Goal: Information Seeking & Learning: Learn about a topic

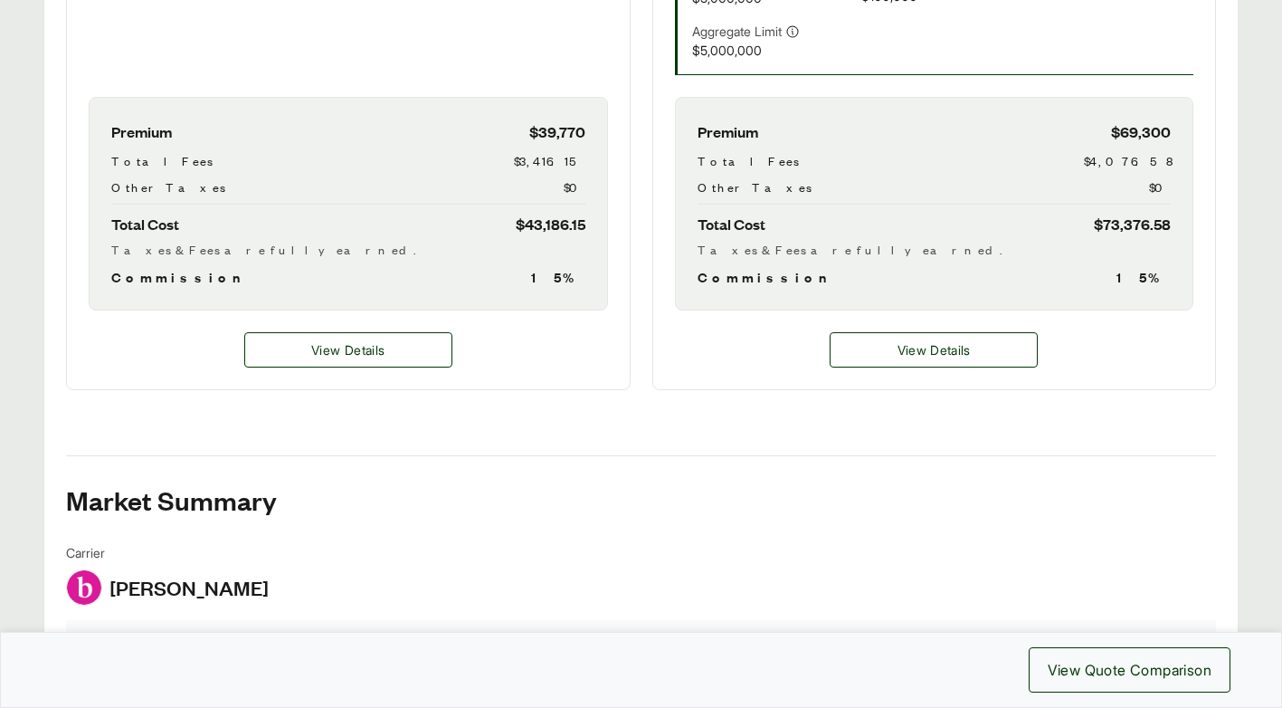
scroll to position [905, 0]
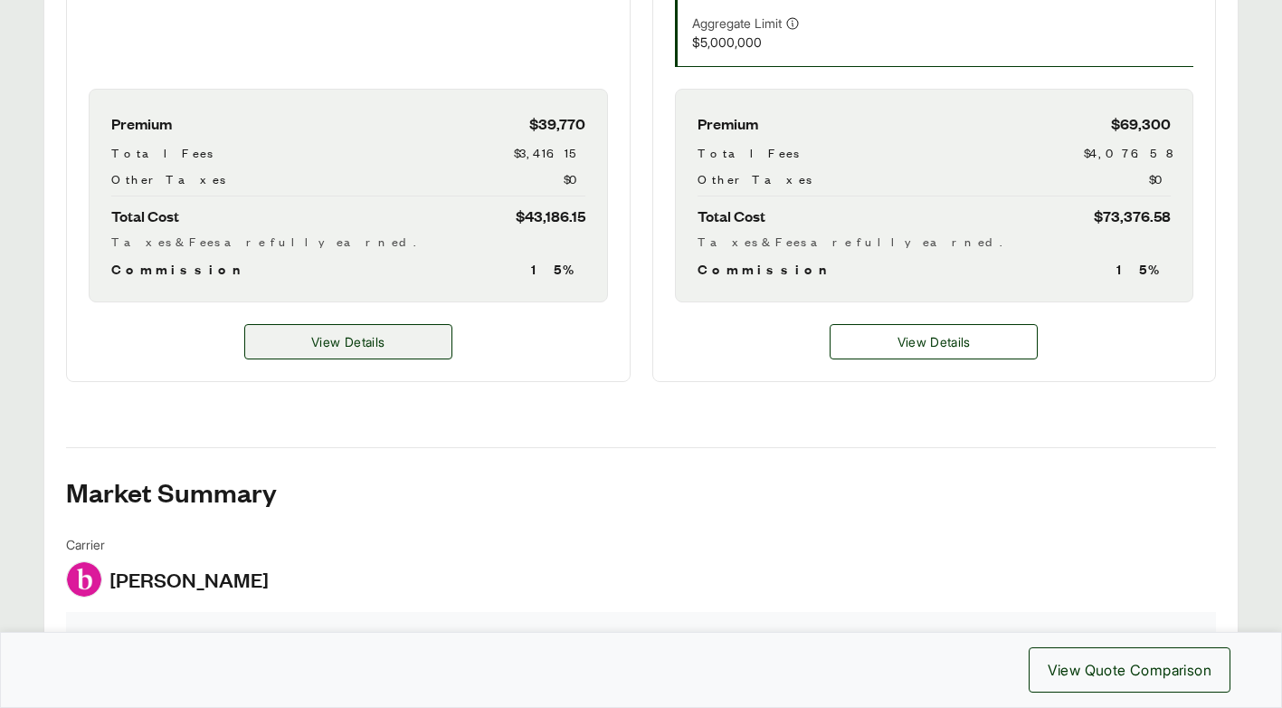
click at [349, 343] on span "View Details" at bounding box center [347, 341] width 73 height 19
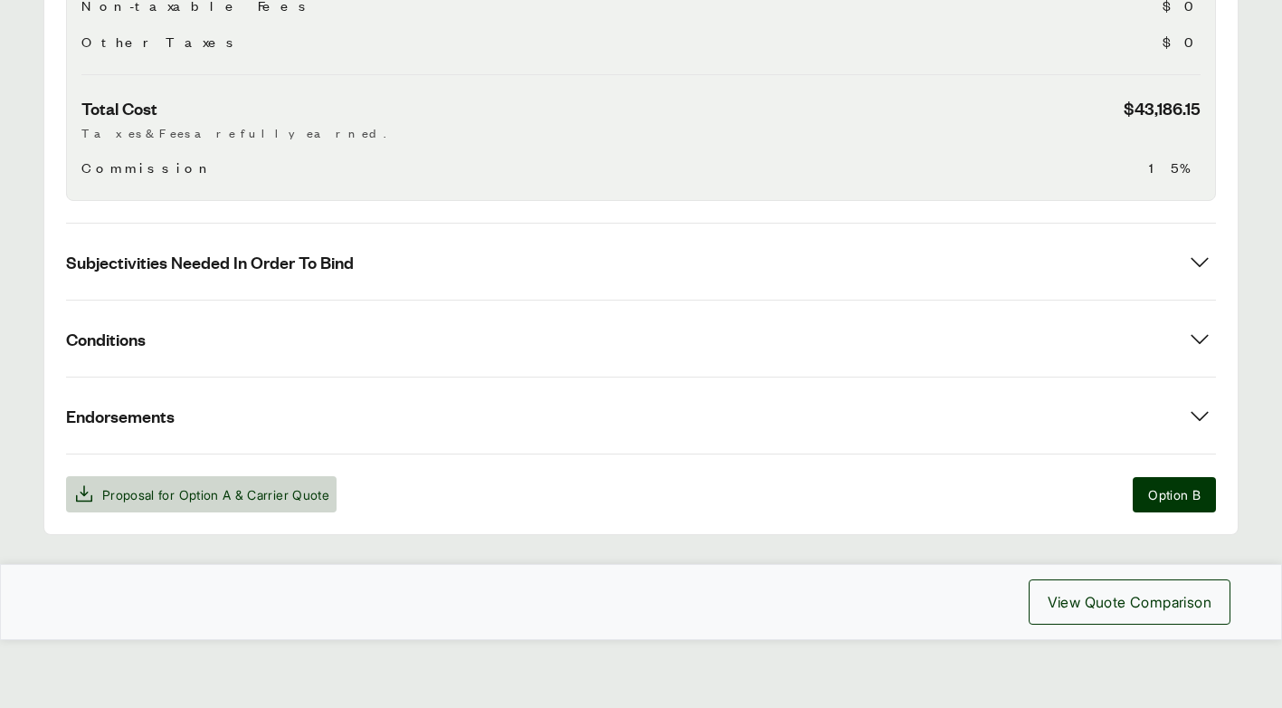
scroll to position [843, 0]
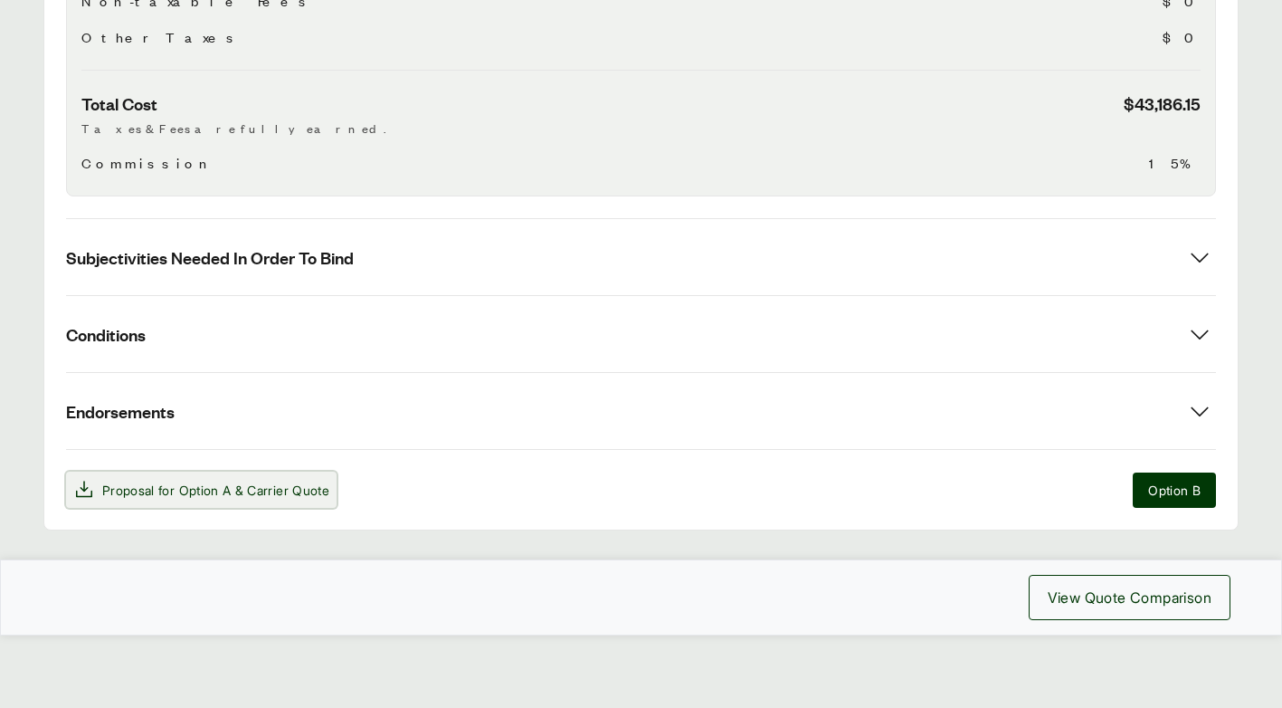
click at [149, 488] on span "Proposal for Option A & Carrier Quote" at bounding box center [215, 490] width 227 height 19
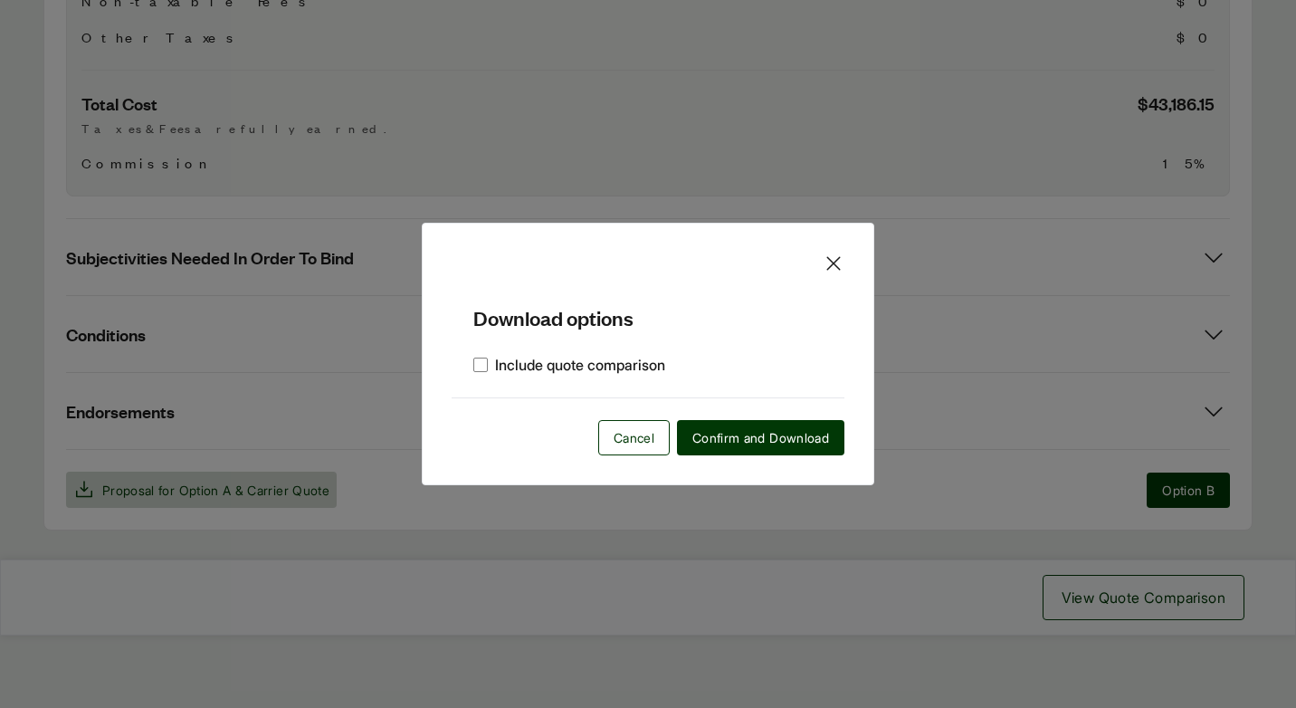
click at [833, 264] on icon at bounding box center [833, 264] width 14 height 14
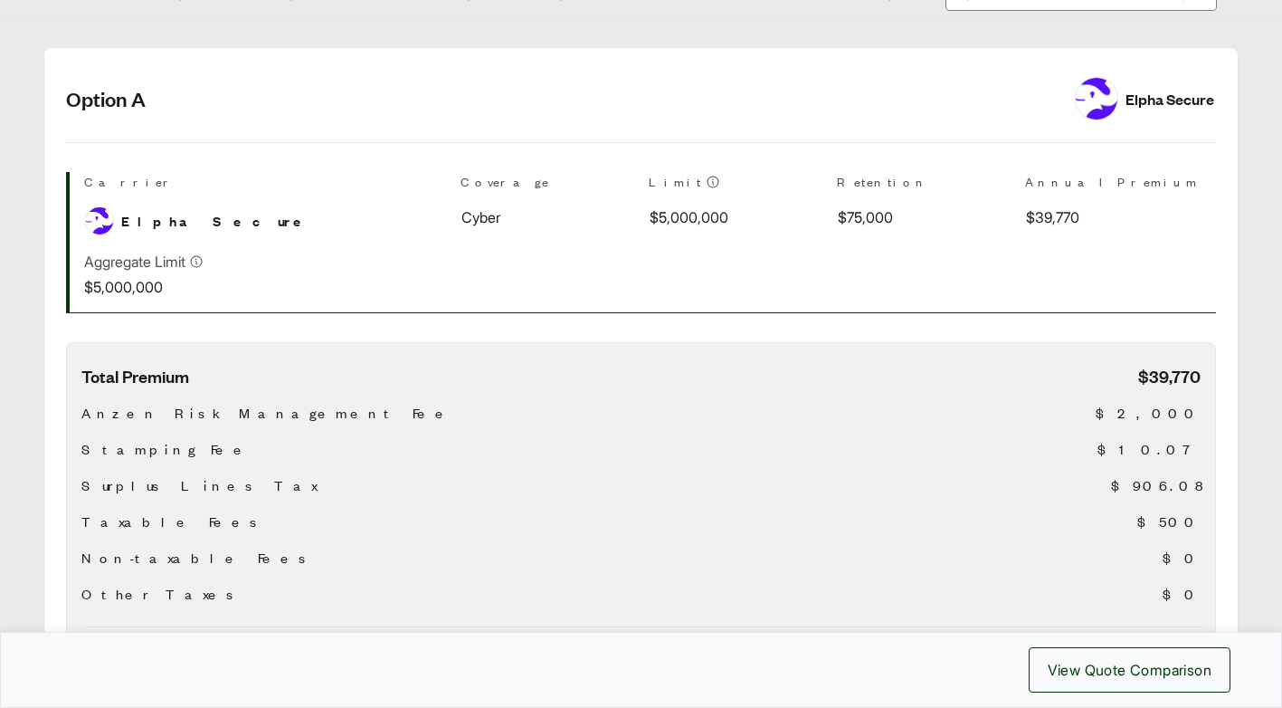
scroll to position [210, 0]
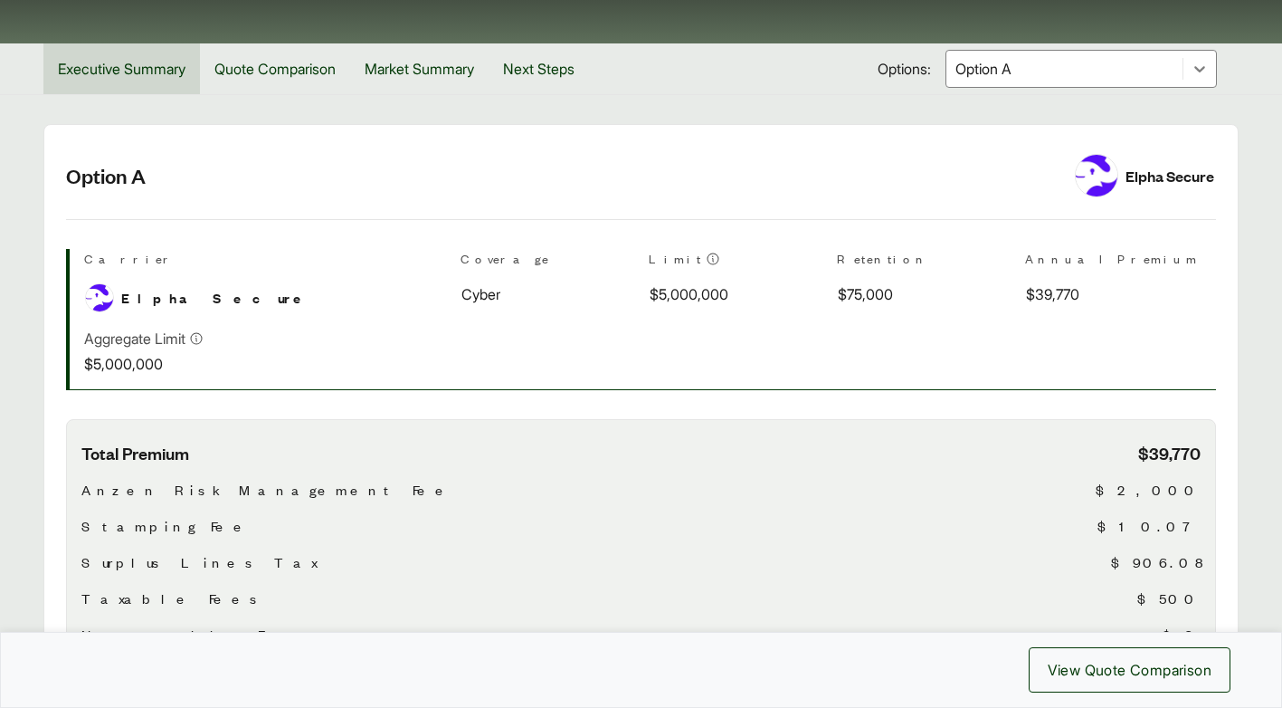
click at [118, 67] on button "Executive Summary" at bounding box center [121, 68] width 157 height 51
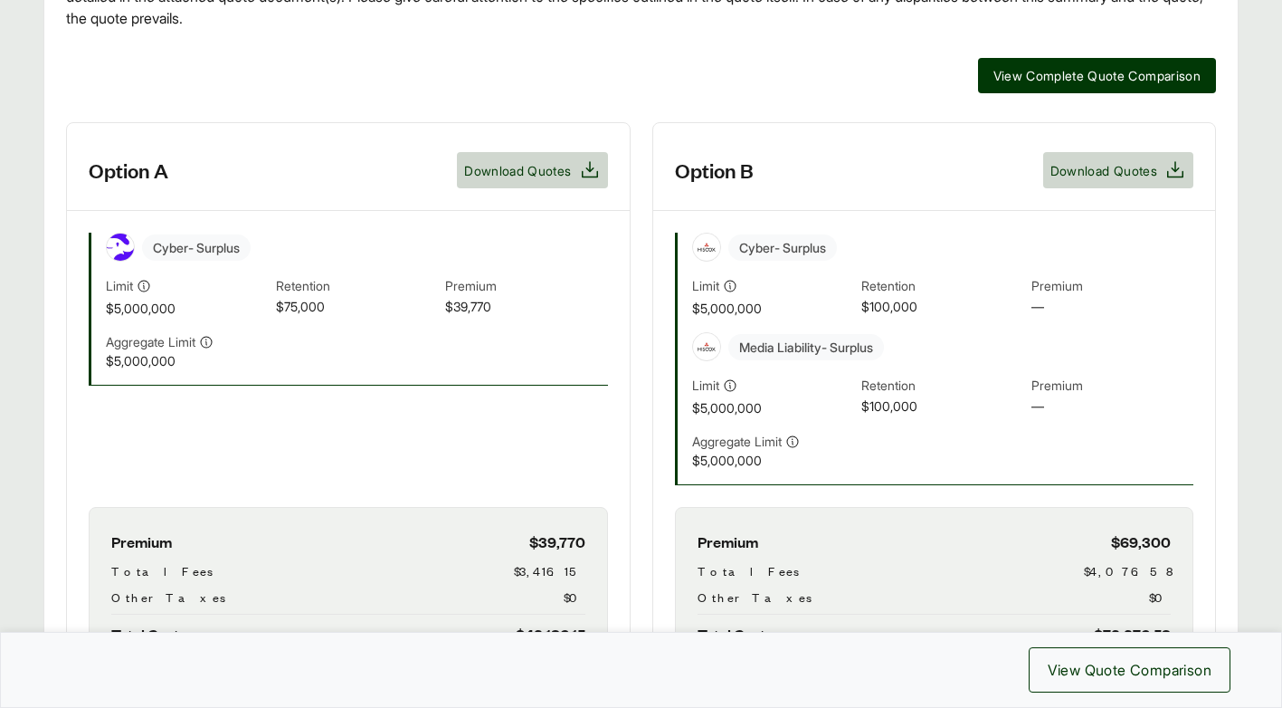
scroll to position [481, 0]
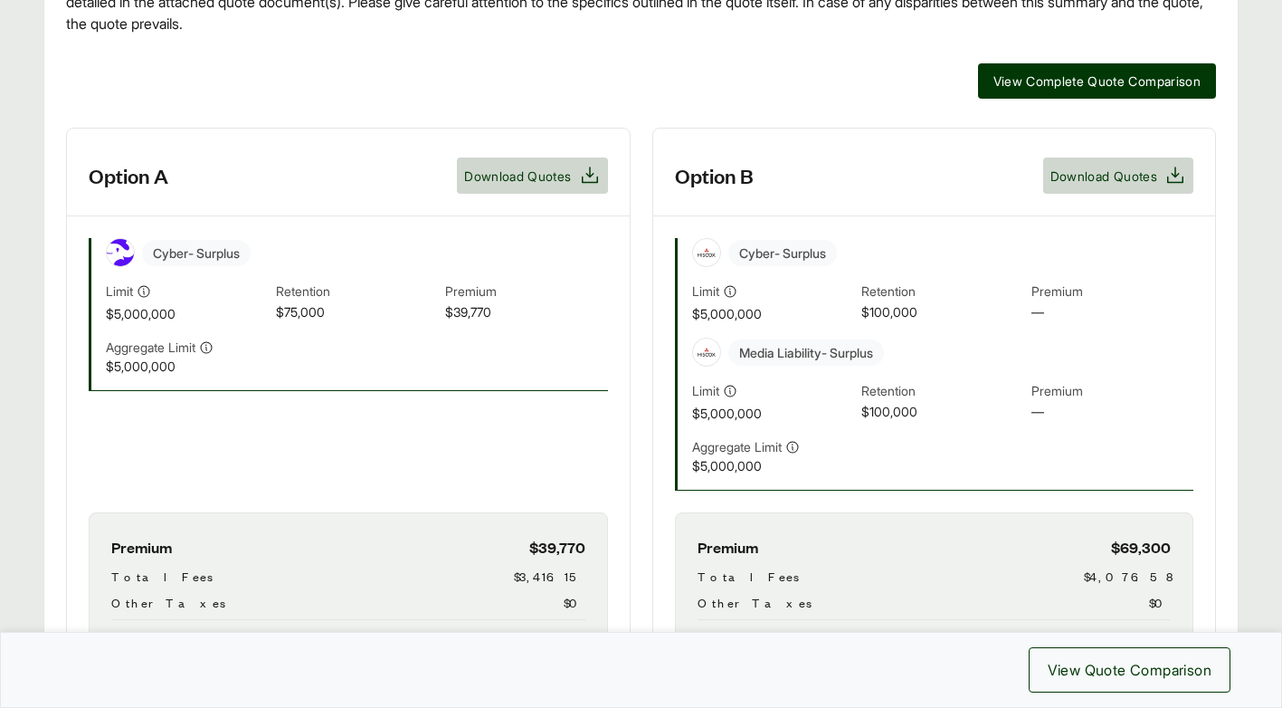
click at [375, 243] on div "Cyber - Surplus" at bounding box center [357, 252] width 502 height 29
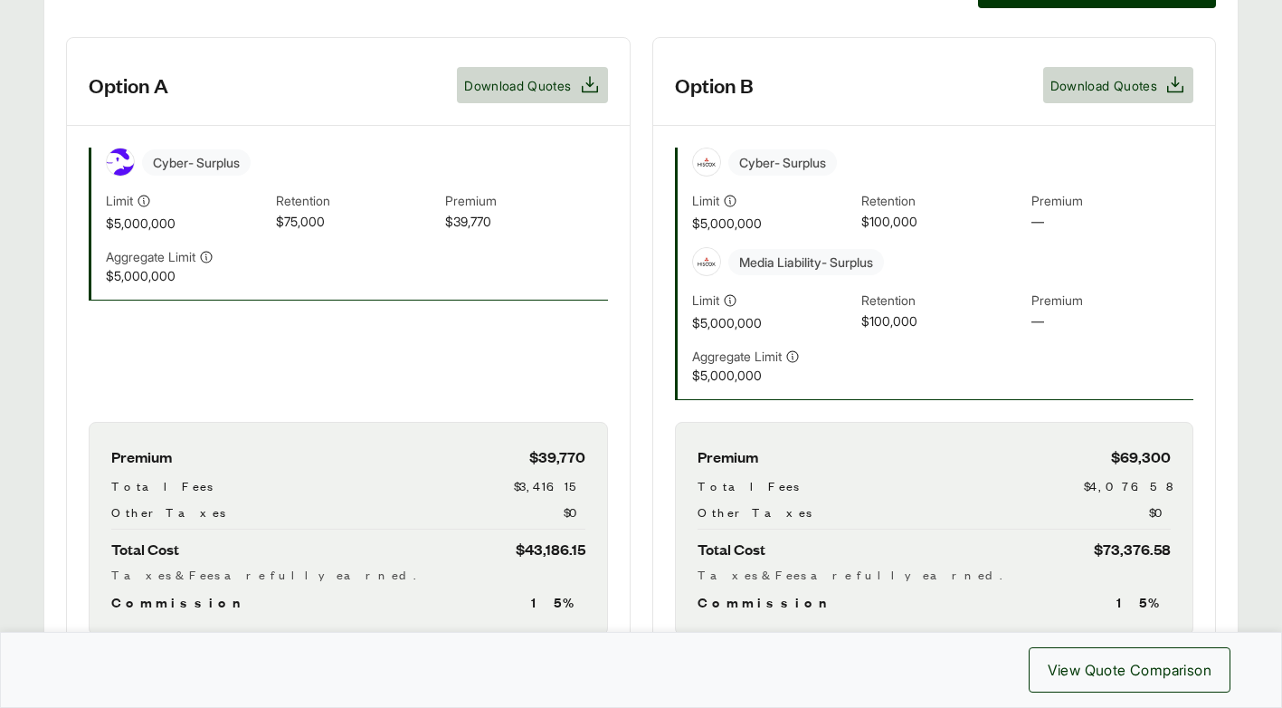
click at [312, 275] on div "Aggregate Limit $5,000,000" at bounding box center [357, 266] width 502 height 38
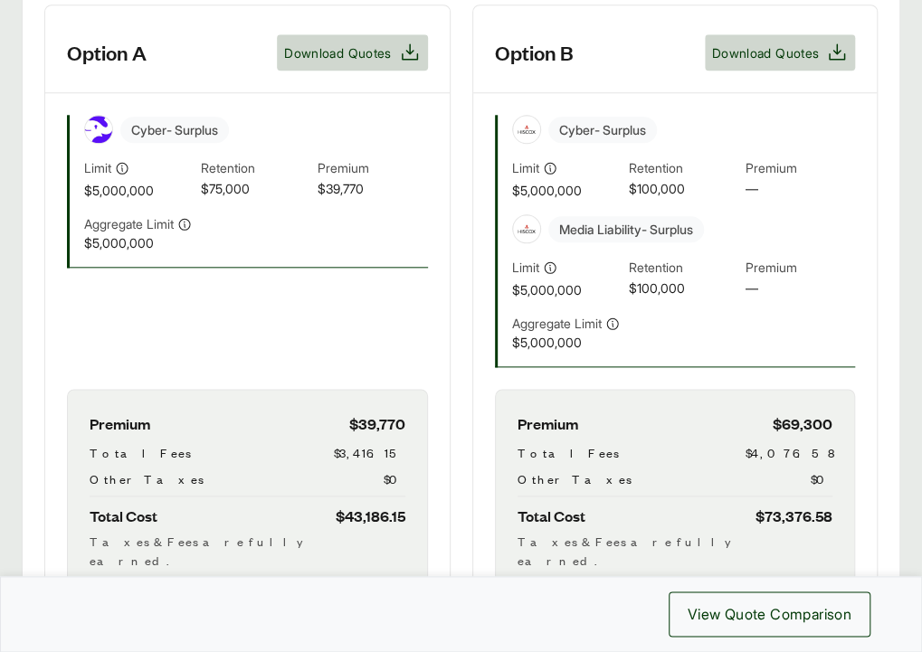
scroll to position [646, 0]
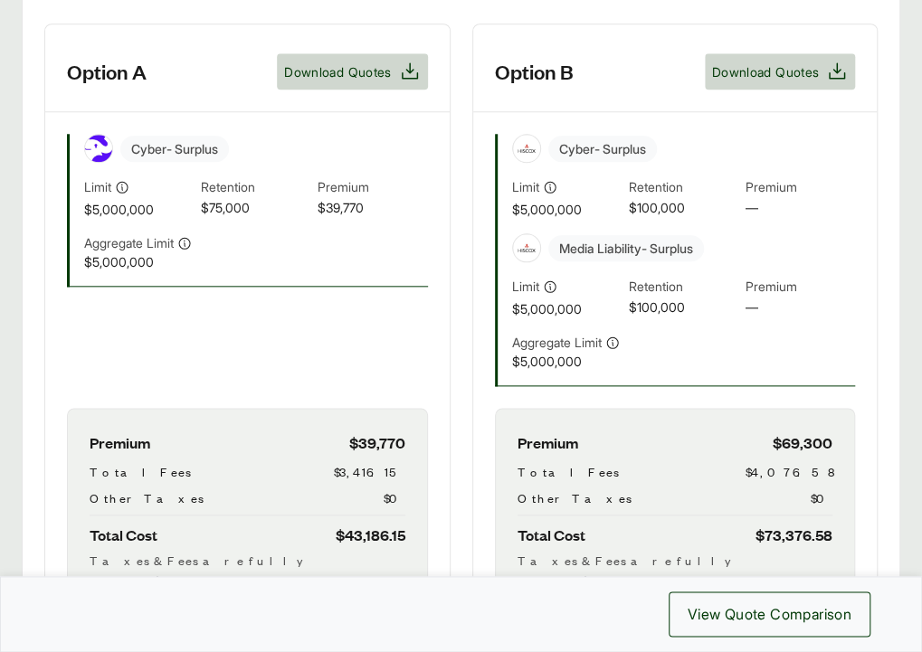
click at [252, 132] on div "Cyber - Surplus Limit $5,000,000 Retention $75,000 Premium $39,770 Aggregate Li…" at bounding box center [247, 210] width 405 height 196
click at [205, 162] on span "Cyber - Surplus" at bounding box center [174, 149] width 109 height 26
drag, startPoint x: 238, startPoint y: 223, endPoint x: 248, endPoint y: 223, distance: 10.0
click at [248, 219] on span "$75,000" at bounding box center [255, 208] width 109 height 21
drag, startPoint x: 248, startPoint y: 223, endPoint x: 282, endPoint y: 229, distance: 35.0
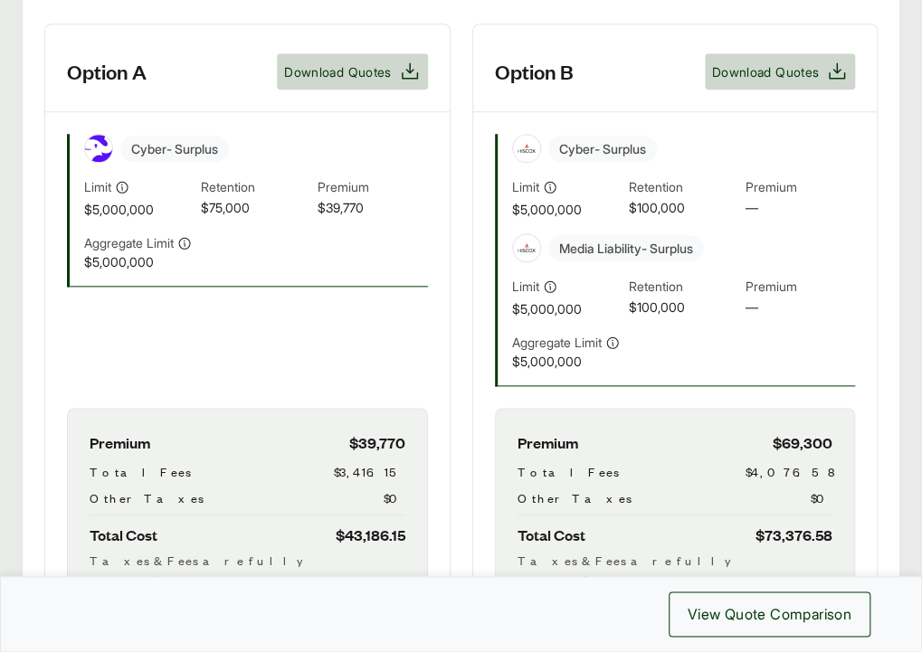
click at [282, 219] on span "$75,000" at bounding box center [255, 208] width 109 height 21
click at [574, 194] on div "Limit" at bounding box center [566, 186] width 109 height 19
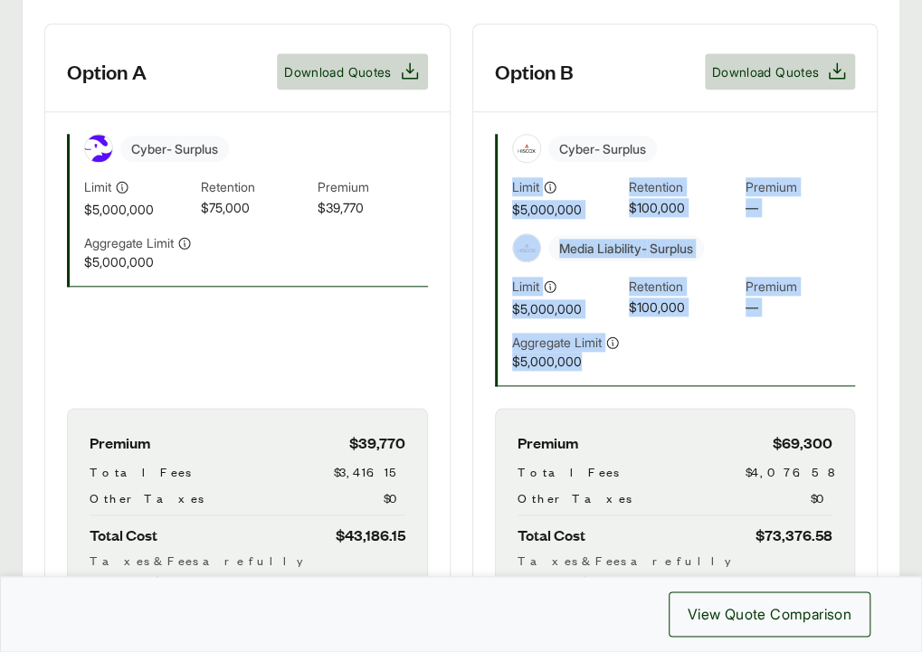
drag, startPoint x: 510, startPoint y: 181, endPoint x: 585, endPoint y: 381, distance: 213.3
click at [585, 381] on div "Cyber - Surplus Limit $5,000,000 Retention $100,000 Premium — Media Liability -…" at bounding box center [675, 260] width 361 height 252
drag, startPoint x: 585, startPoint y: 381, endPoint x: 572, endPoint y: 220, distance: 161.6
copy div "Limit $5,000,000 Retention $100,000 Premium — Media Liability - Surplus Limit $…"
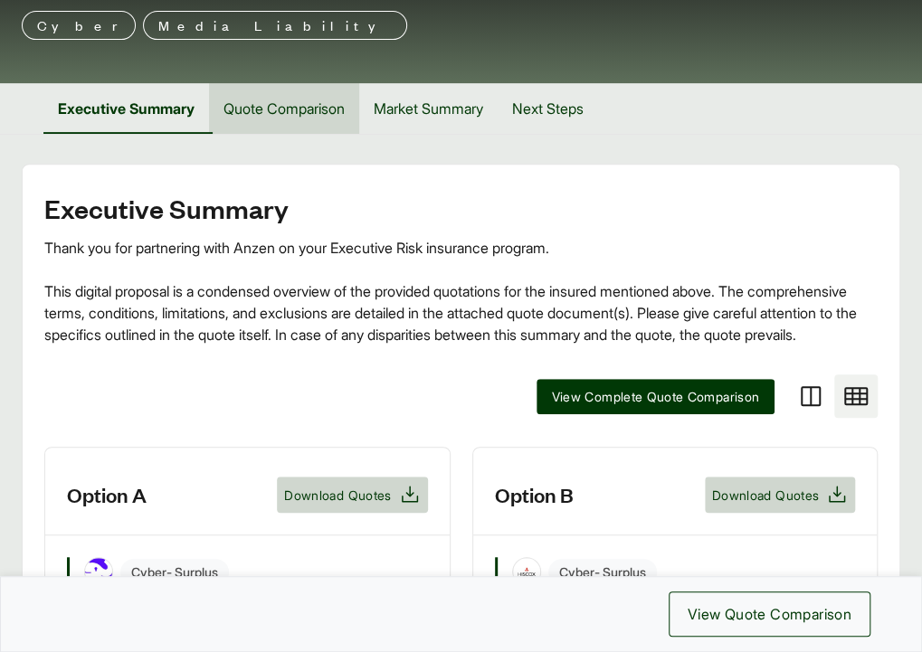
scroll to position [0, 0]
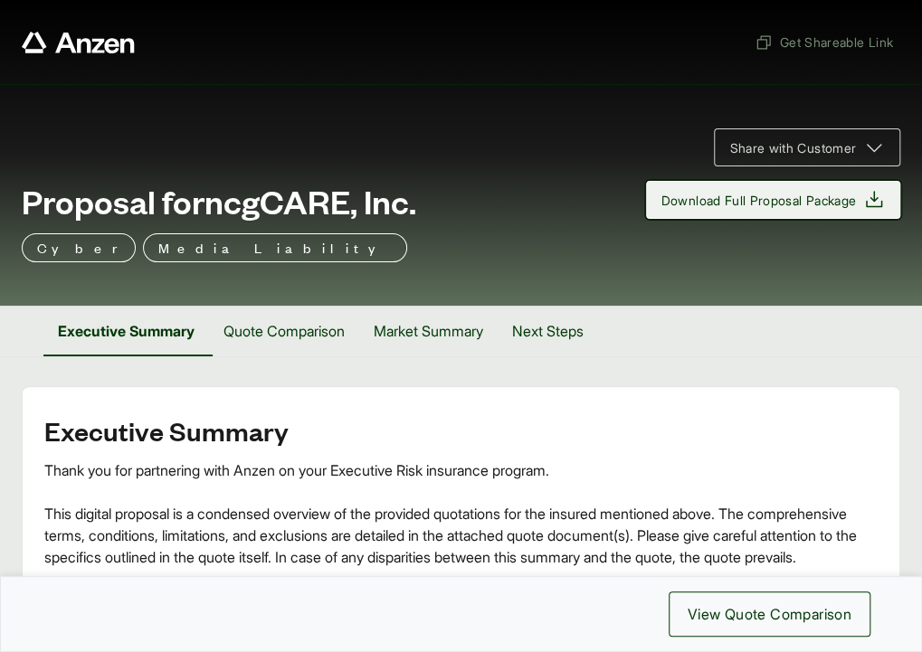
click at [866, 196] on icon at bounding box center [874, 199] width 16 height 16
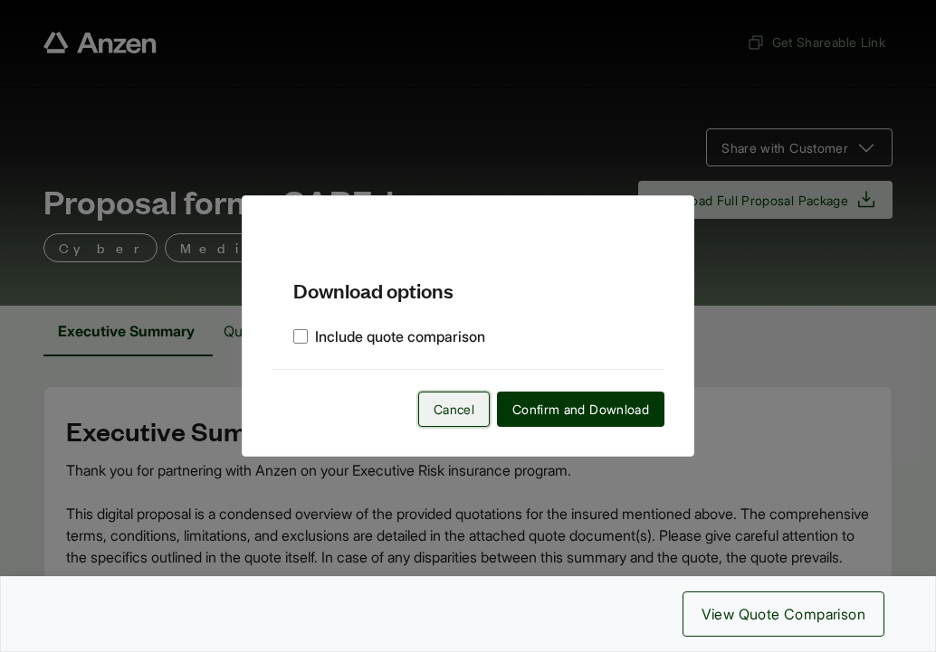
click at [452, 404] on span "Cancel" at bounding box center [453, 409] width 41 height 19
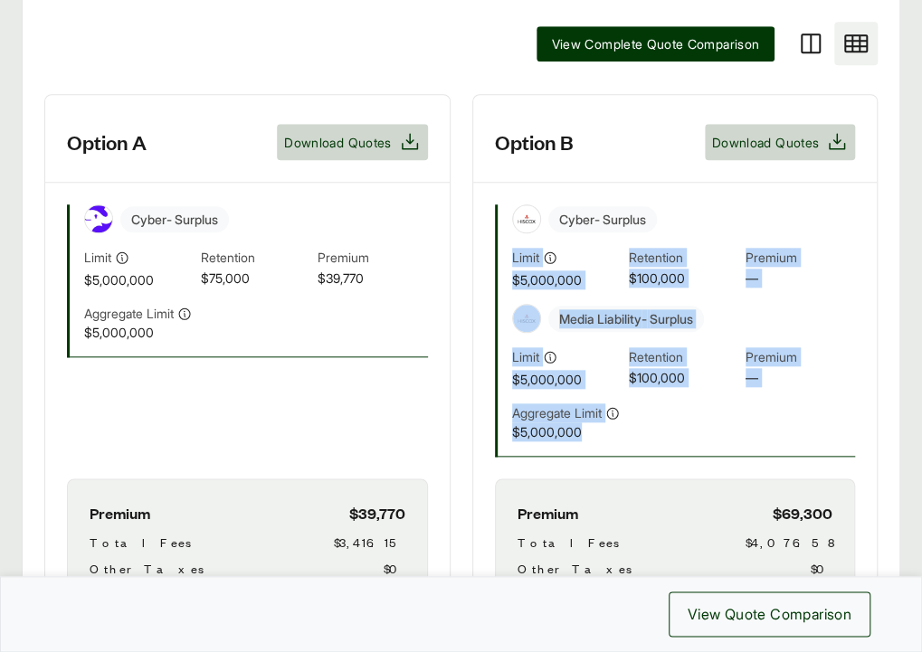
scroll to position [633, 0]
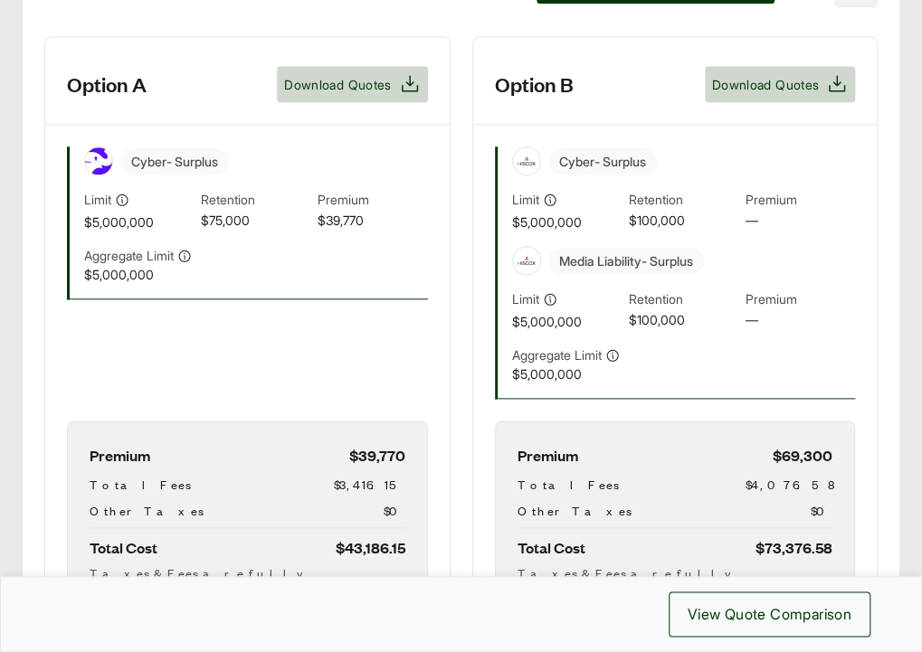
click at [210, 224] on div "Limit $5,000,000 Retention $75,000 Premium $39,770" at bounding box center [256, 211] width 344 height 42
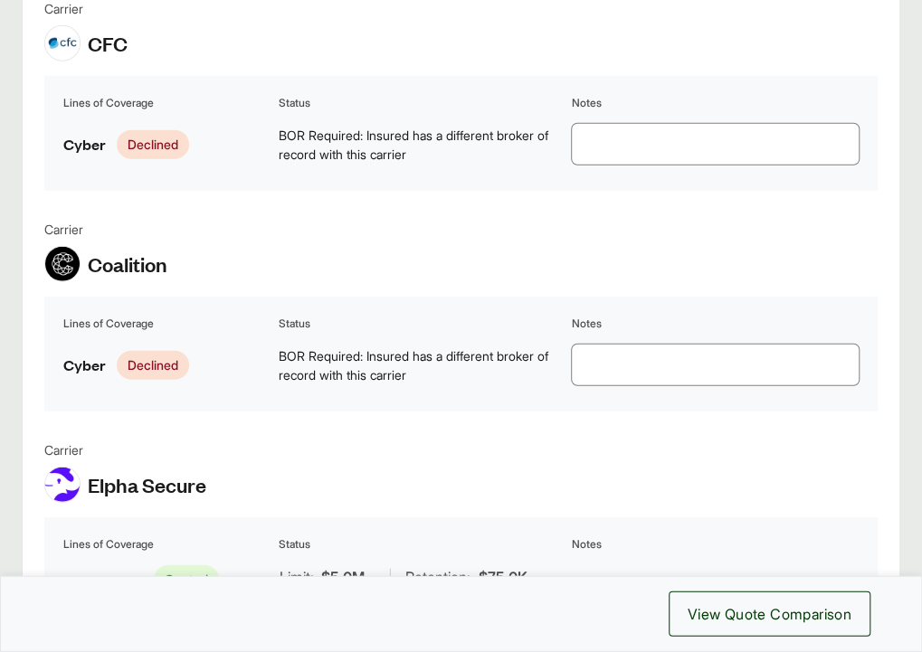
scroll to position [1538, 0]
